Goal: Check status: Check status

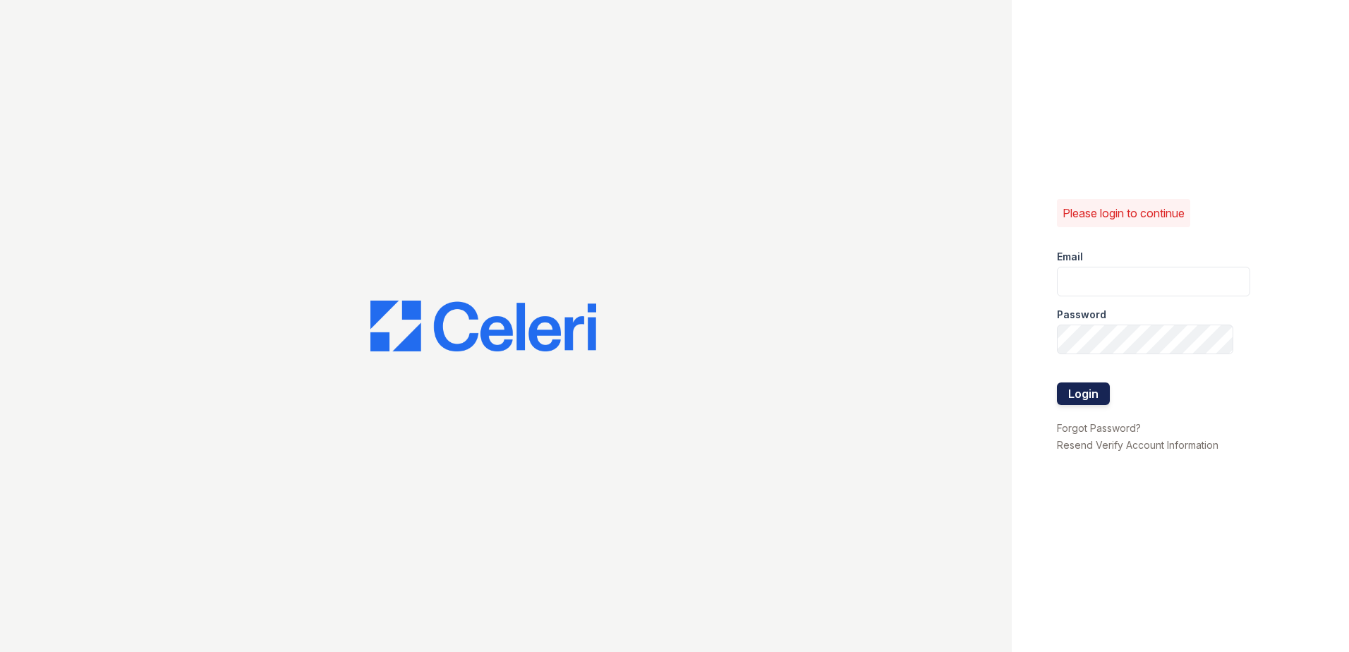
type input "[EMAIL_ADDRESS][DOMAIN_NAME]"
click at [1066, 396] on button "Login" at bounding box center [1083, 393] width 53 height 23
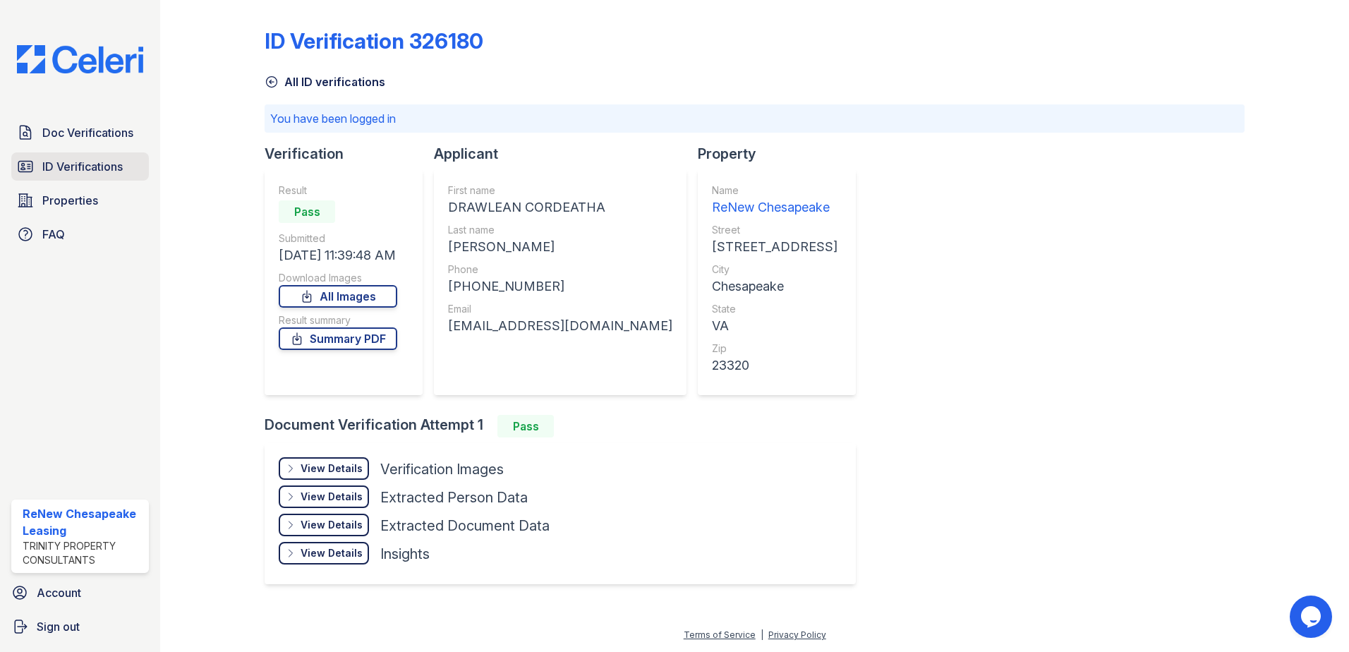
click at [61, 170] on span "ID Verifications" at bounding box center [82, 166] width 80 height 17
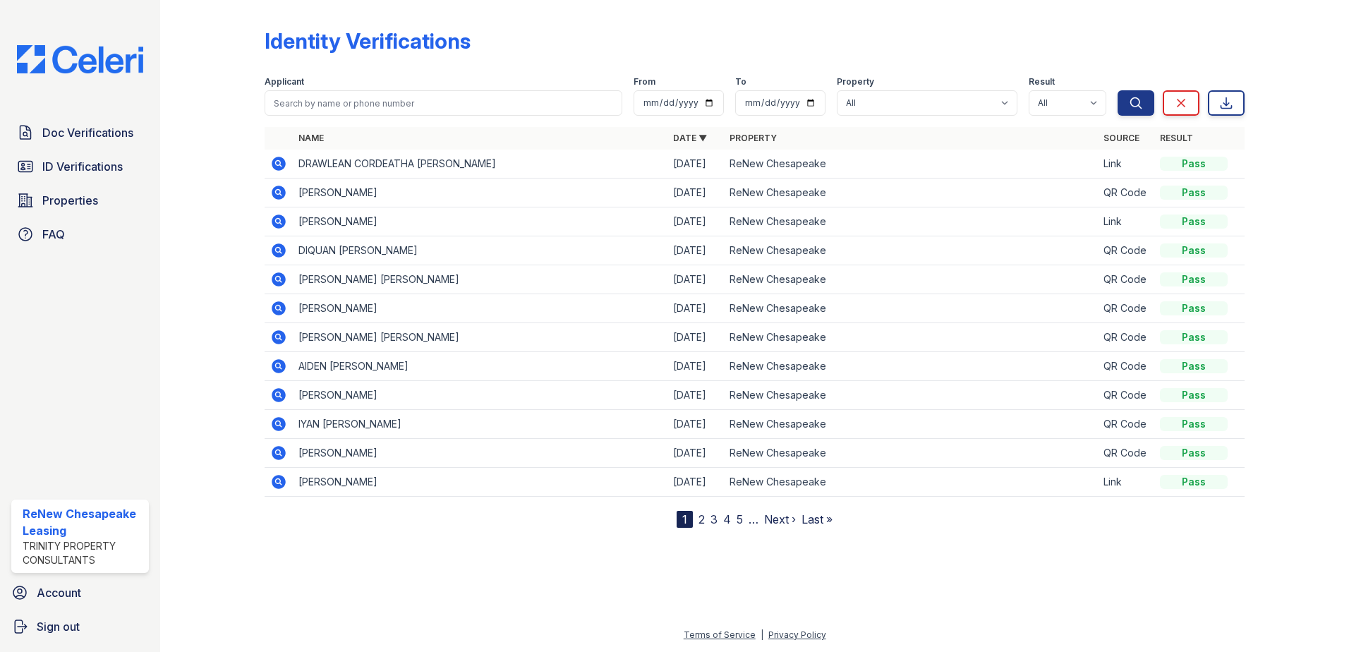
click at [844, 559] on div at bounding box center [755, 588] width 1144 height 76
click at [1287, 92] on div at bounding box center [1285, 267] width 82 height 522
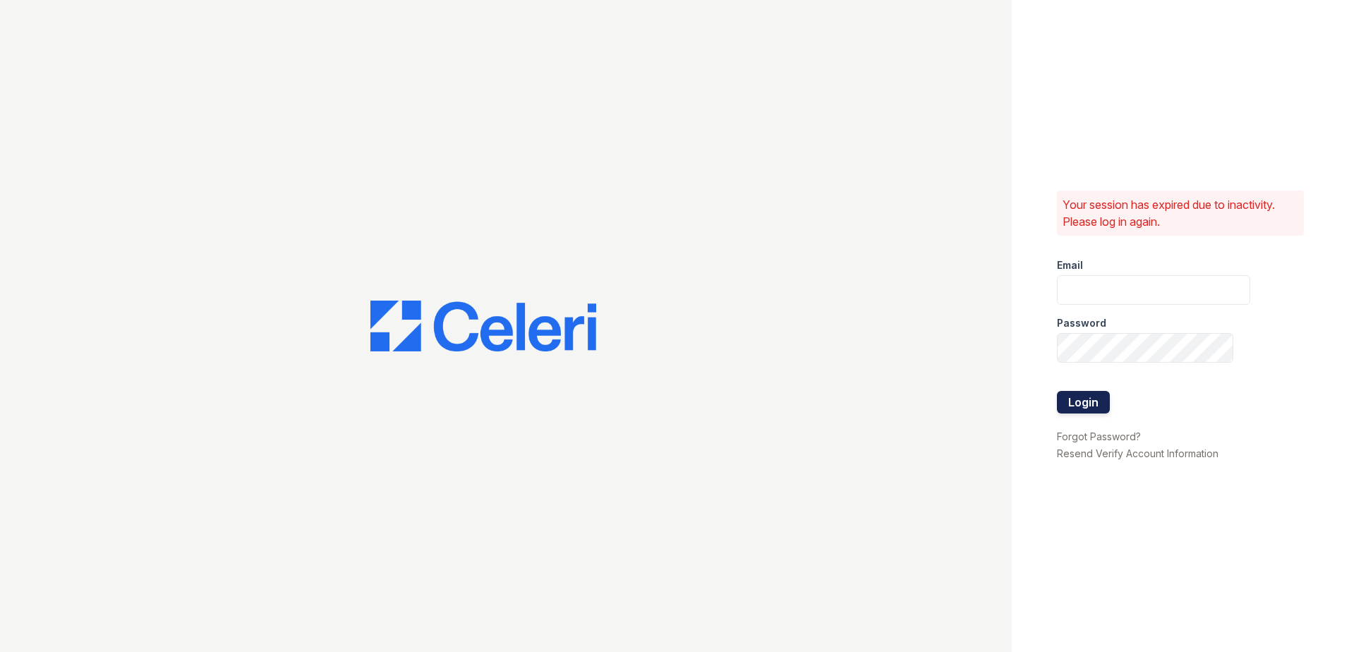
type input "renewchesapeake@trinity-pm.com"
click at [1093, 405] on button "Login" at bounding box center [1083, 402] width 53 height 23
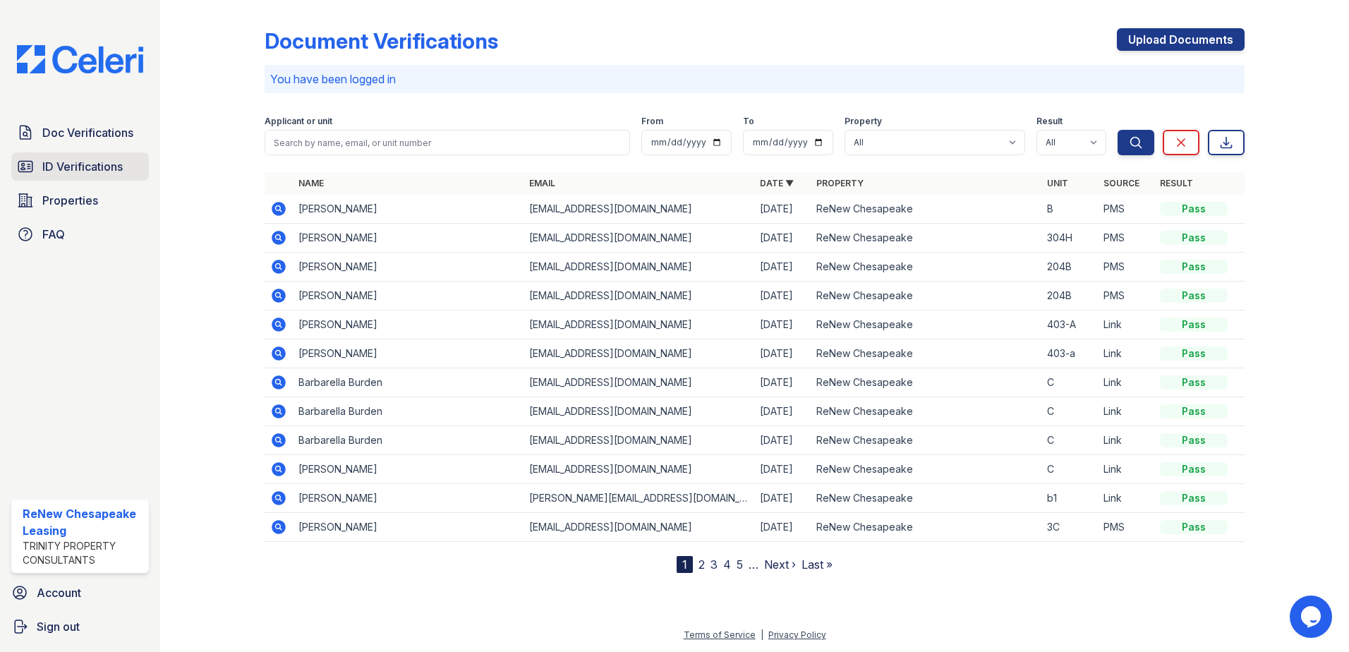
click at [90, 174] on span "ID Verifications" at bounding box center [82, 166] width 80 height 17
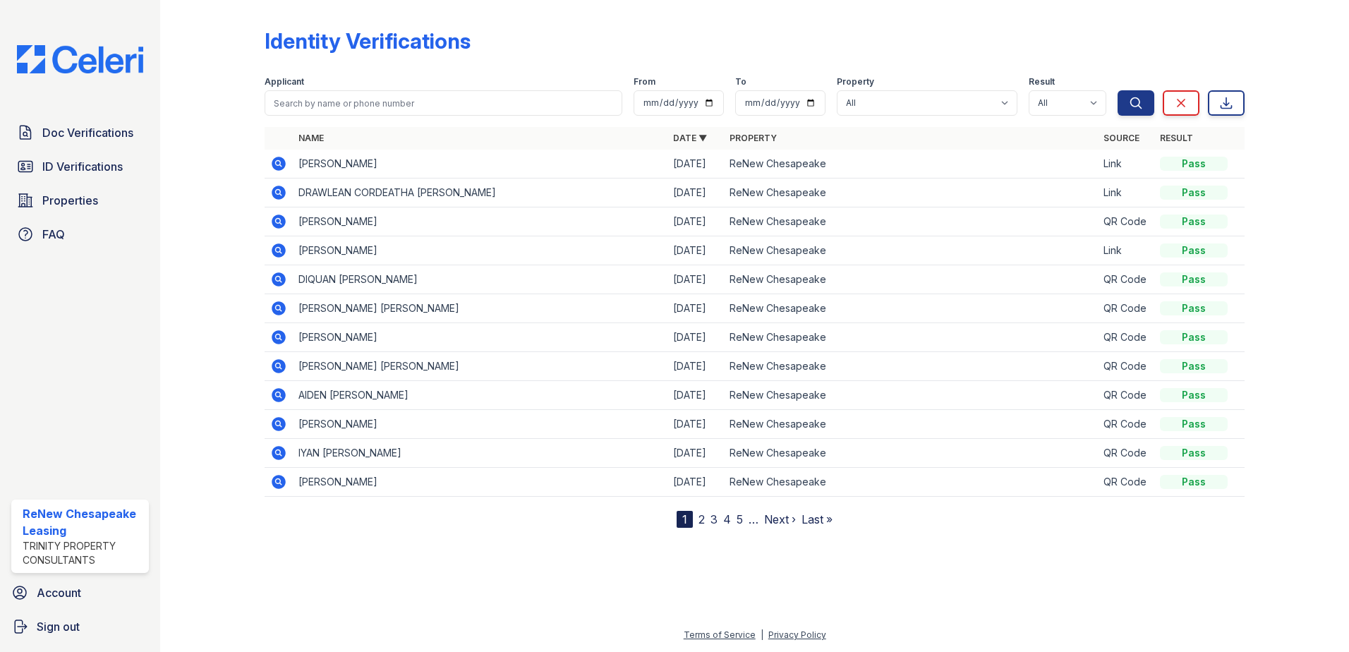
click at [264, 157] on div at bounding box center [224, 267] width 82 height 522
click at [278, 163] on icon at bounding box center [278, 163] width 4 height 4
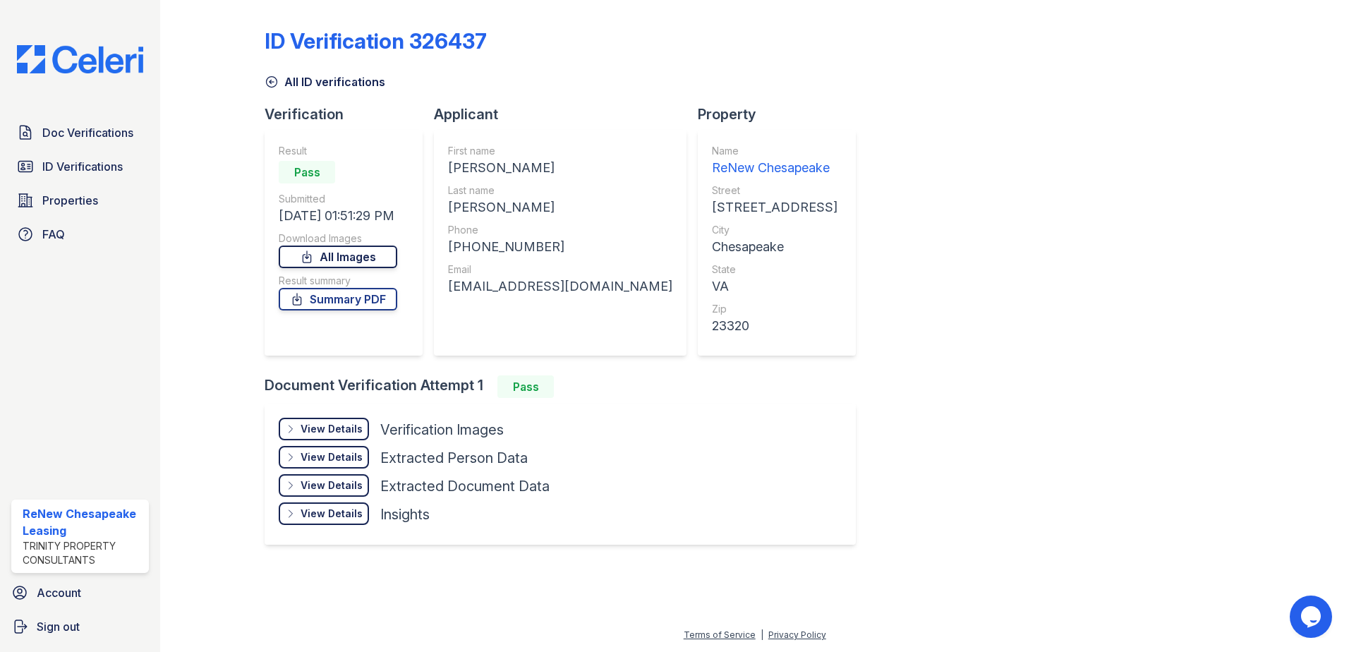
click at [348, 253] on link "All Images" at bounding box center [338, 257] width 119 height 23
click at [315, 296] on link "Summary PDF" at bounding box center [338, 299] width 119 height 23
drag, startPoint x: 1117, startPoint y: 150, endPoint x: 1120, endPoint y: 190, distance: 41.0
click at [1115, 150] on div "ID Verification 326437 All ID verifications Verification Result Pass Submitted …" at bounding box center [755, 285] width 980 height 559
